Goal: Information Seeking & Learning: Learn about a topic

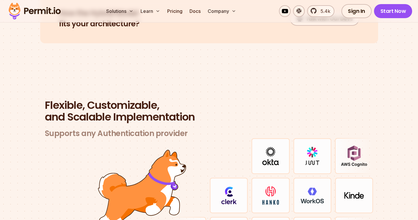
scroll to position [1641, 0]
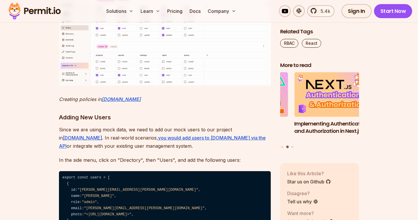
scroll to position [2859, 0]
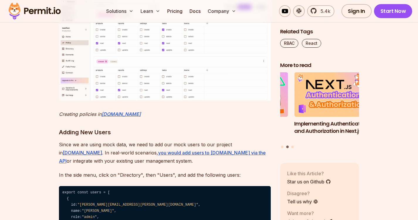
click at [107, 101] on img at bounding box center [165, 44] width 212 height 114
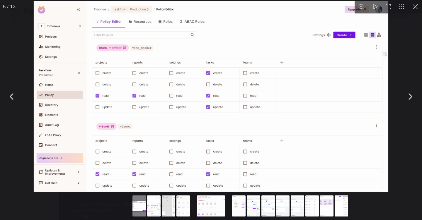
click at [137, 98] on img "You can close this modal content with the ESC key" at bounding box center [211, 96] width 355 height 191
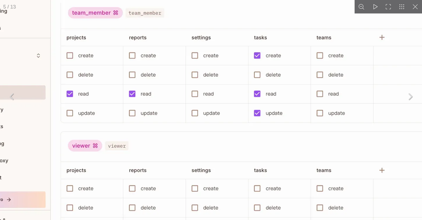
click at [140, 57] on img "You can close this modal content with the ESC key" at bounding box center [262, 96] width 600 height 324
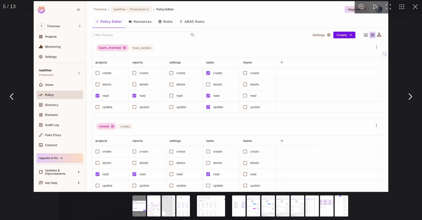
click at [410, 96] on button "You can close this modal content with the ESC key" at bounding box center [410, 96] width 15 height 15
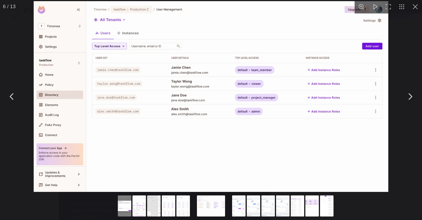
click at [409, 95] on button "You can close this modal content with the ESC key" at bounding box center [410, 96] width 15 height 15
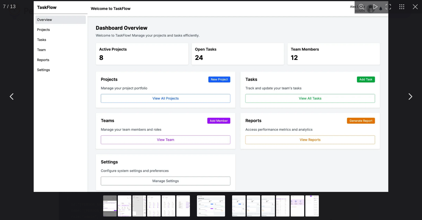
click at [409, 95] on button "You can close this modal content with the ESC key" at bounding box center [410, 96] width 15 height 15
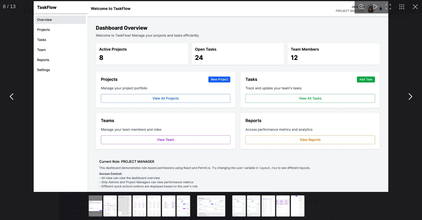
click at [409, 95] on button "You can close this modal content with the ESC key" at bounding box center [410, 96] width 15 height 15
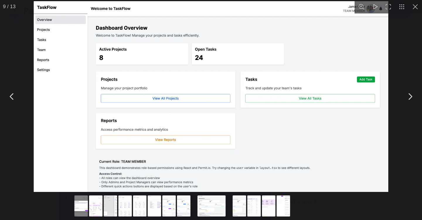
click at [409, 95] on button "You can close this modal content with the ESC key" at bounding box center [410, 96] width 15 height 15
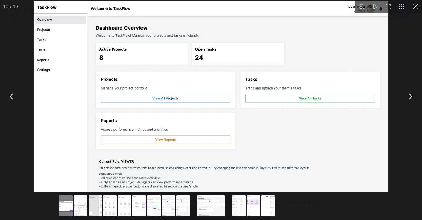
click at [409, 95] on button "You can close this modal content with the ESC key" at bounding box center [410, 96] width 15 height 15
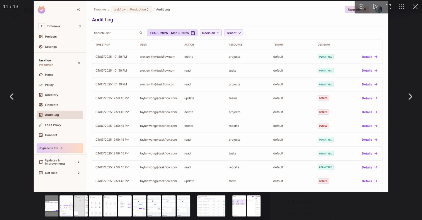
click at [409, 95] on button "You can close this modal content with the ESC key" at bounding box center [410, 96] width 15 height 15
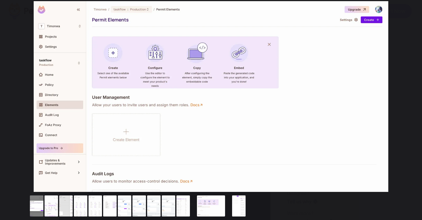
click at [409, 95] on button "You can close this modal content with the ESC key" at bounding box center [410, 96] width 15 height 15
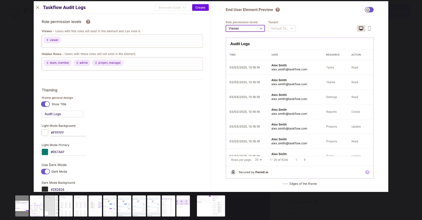
click at [409, 95] on button "You can close this modal content with the ESC key" at bounding box center [410, 96] width 15 height 15
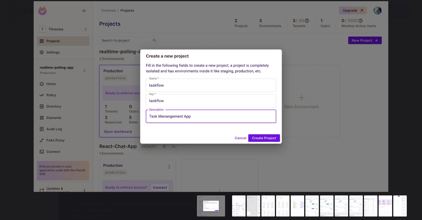
click at [409, 95] on button "You can close this modal content with the ESC key" at bounding box center [410, 96] width 15 height 15
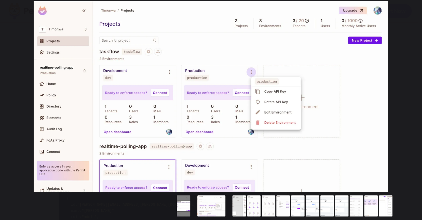
click at [409, 95] on button "You can close this modal content with the ESC key" at bounding box center [410, 96] width 15 height 15
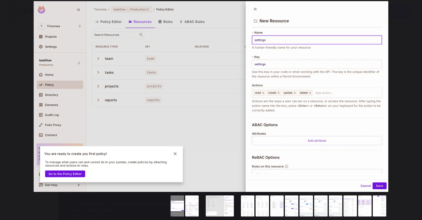
click at [409, 95] on button "You can close this modal content with the ESC key" at bounding box center [410, 96] width 15 height 15
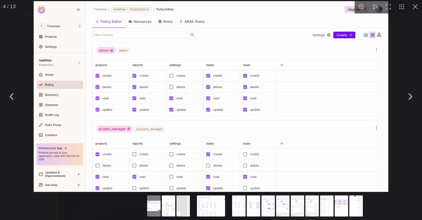
click at [19, 104] on button "You can close this modal content with the ESC key" at bounding box center [12, 96] width 15 height 15
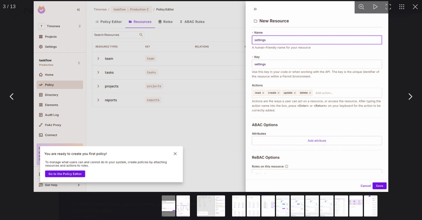
click at [307, 94] on img "You can close this modal content with the ESC key" at bounding box center [211, 96] width 355 height 191
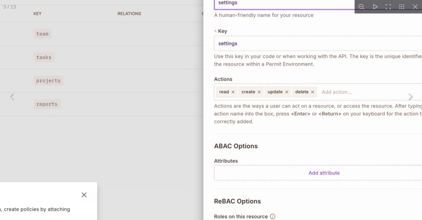
click at [294, 111] on img "You can close this modal content with the ESC key" at bounding box center [145, 99] width 600 height 324
